Goal: Information Seeking & Learning: Check status

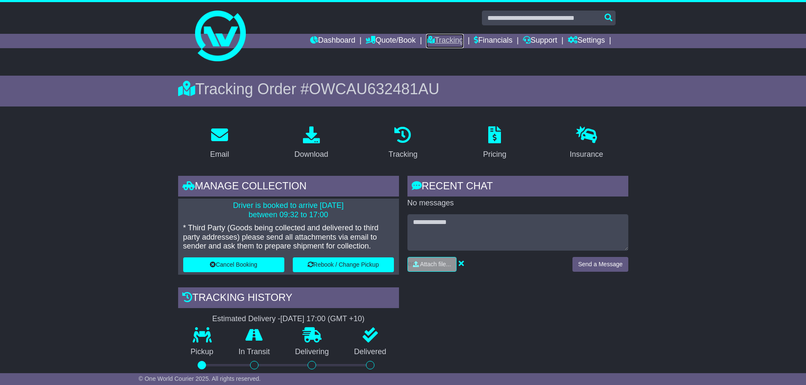
click at [440, 41] on link "Tracking" at bounding box center [444, 41] width 37 height 14
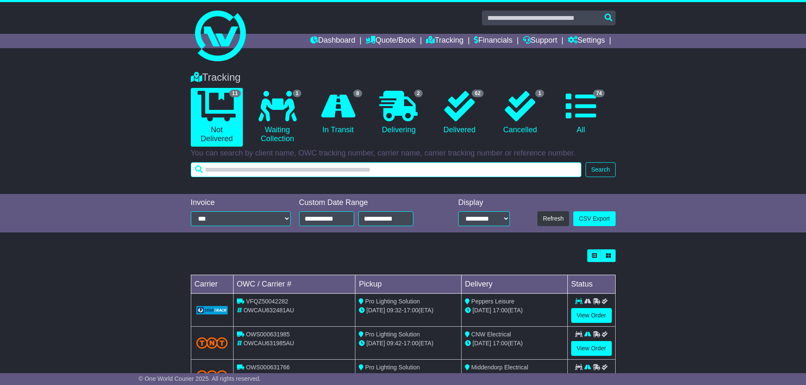
click at [311, 171] on input "text" at bounding box center [386, 169] width 391 height 15
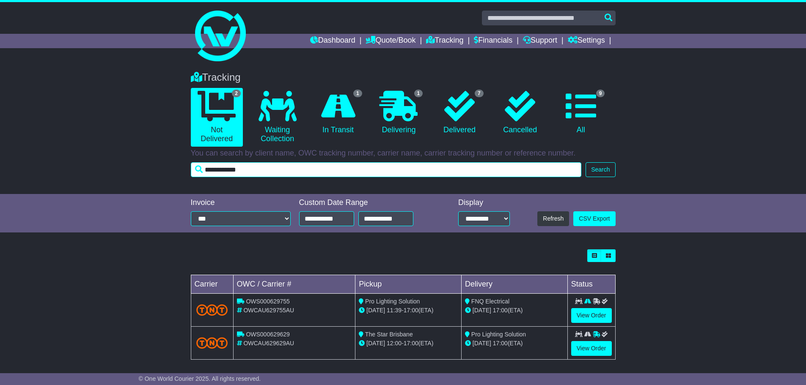
type input "**********"
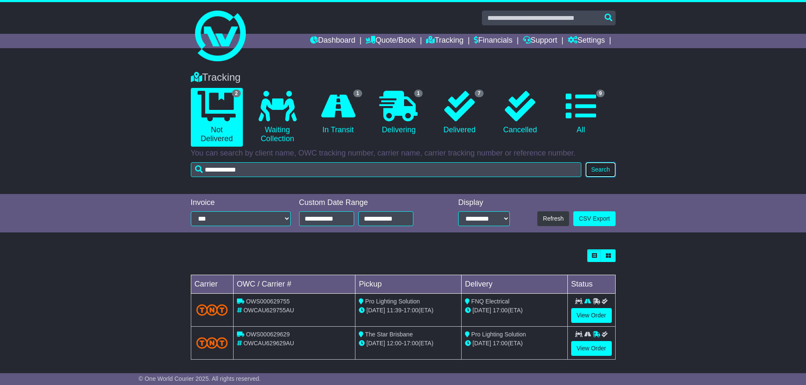
click at [605, 171] on button "Search" at bounding box center [601, 169] width 30 height 15
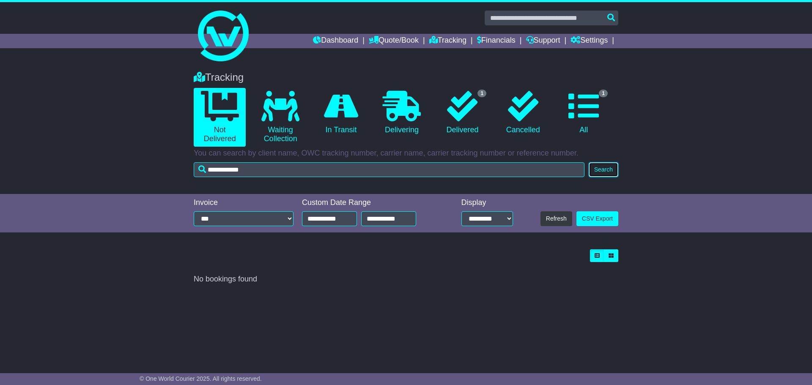
click at [605, 171] on button "Search" at bounding box center [604, 169] width 30 height 15
click at [581, 118] on icon at bounding box center [584, 106] width 30 height 30
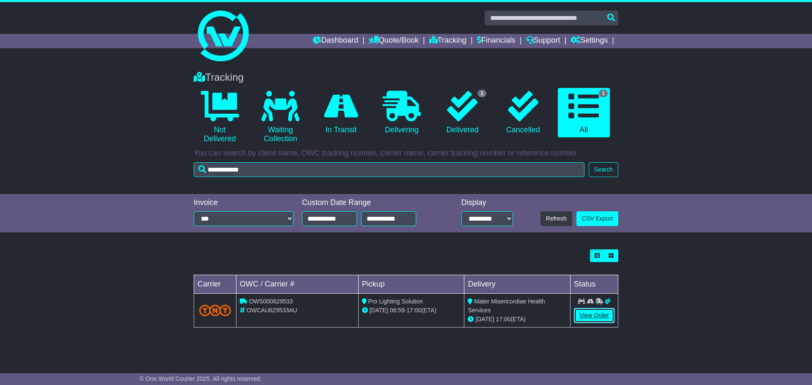
click at [602, 319] on link "View Order" at bounding box center [594, 315] width 41 height 15
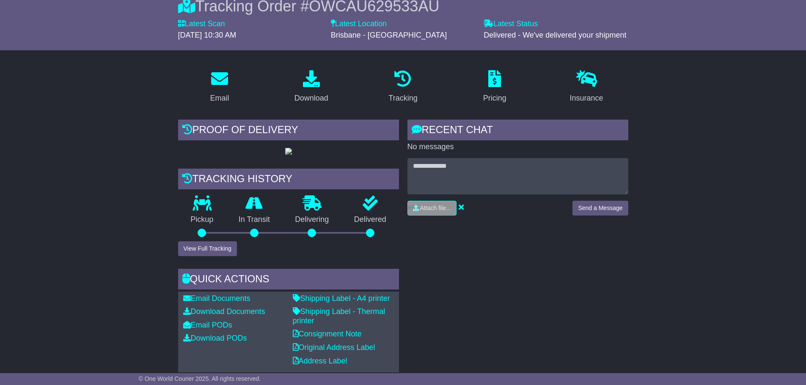
scroll to position [81, 0]
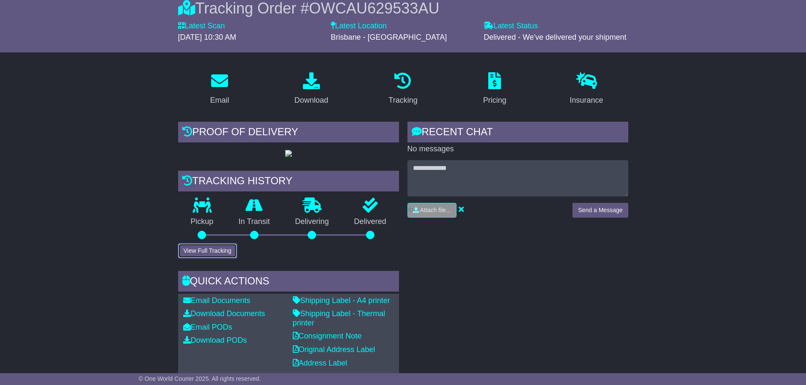
click at [218, 259] on button "View Full Tracking" at bounding box center [207, 251] width 59 height 15
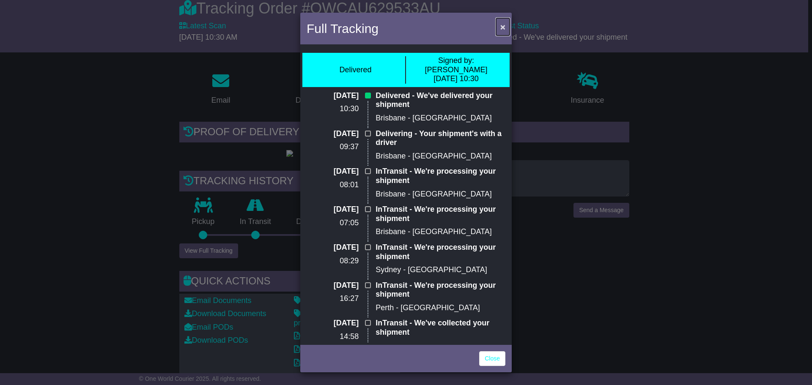
click at [504, 26] on span "×" at bounding box center [503, 27] width 5 height 10
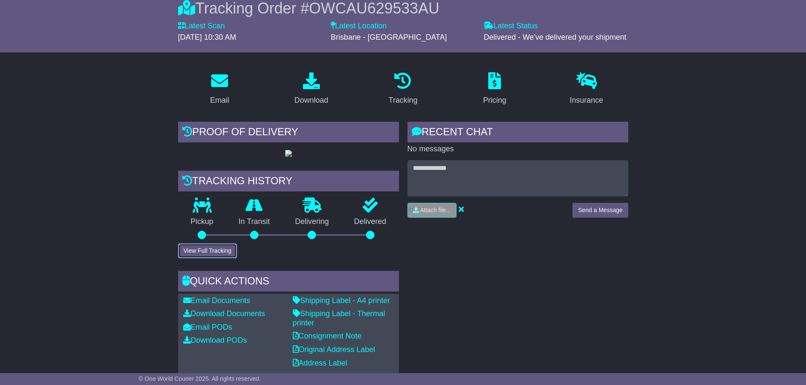
scroll to position [0, 0]
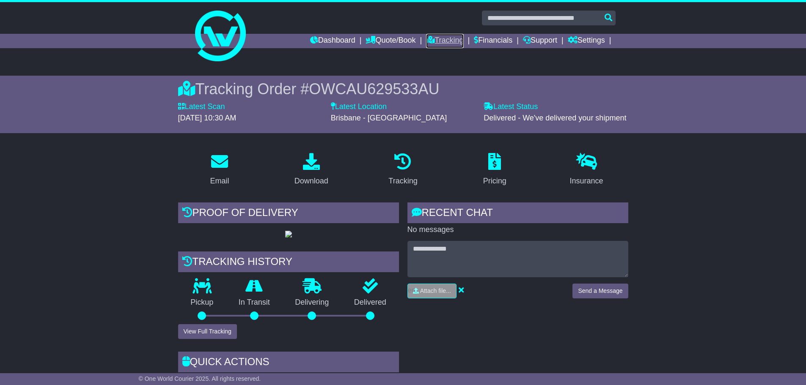
click at [448, 39] on link "Tracking" at bounding box center [444, 41] width 37 height 14
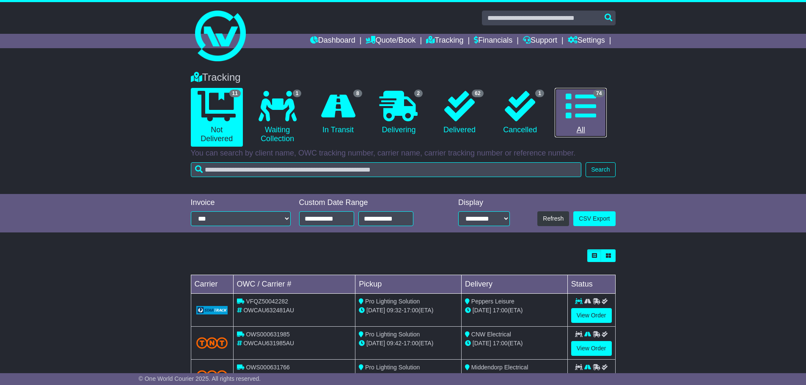
click at [597, 111] on link "74 All" at bounding box center [581, 113] width 52 height 50
